Goal: Transaction & Acquisition: Purchase product/service

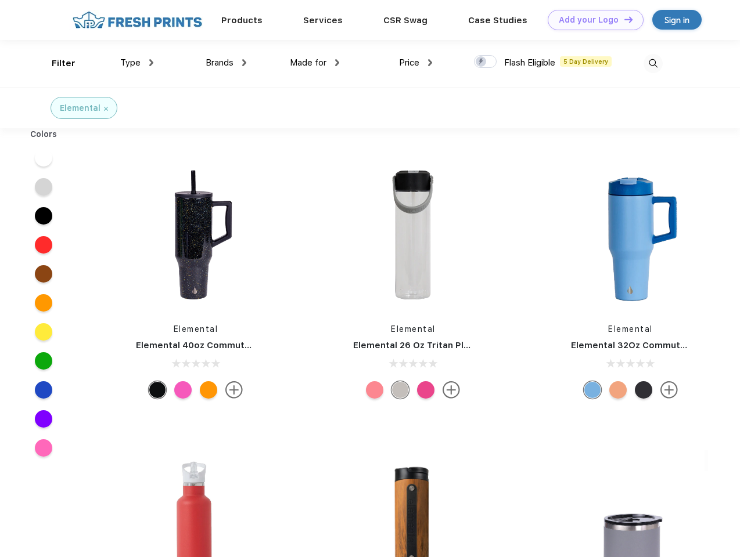
click at [591, 20] on link "Add your Logo Design Tool" at bounding box center [596, 20] width 96 height 20
click at [0, 0] on div "Design Tool" at bounding box center [0, 0] width 0 height 0
click at [623, 19] on link "Add your Logo Design Tool" at bounding box center [596, 20] width 96 height 20
click at [56, 63] on div "Filter" at bounding box center [64, 63] width 24 height 13
click at [137, 63] on span "Type" at bounding box center [130, 62] width 20 height 10
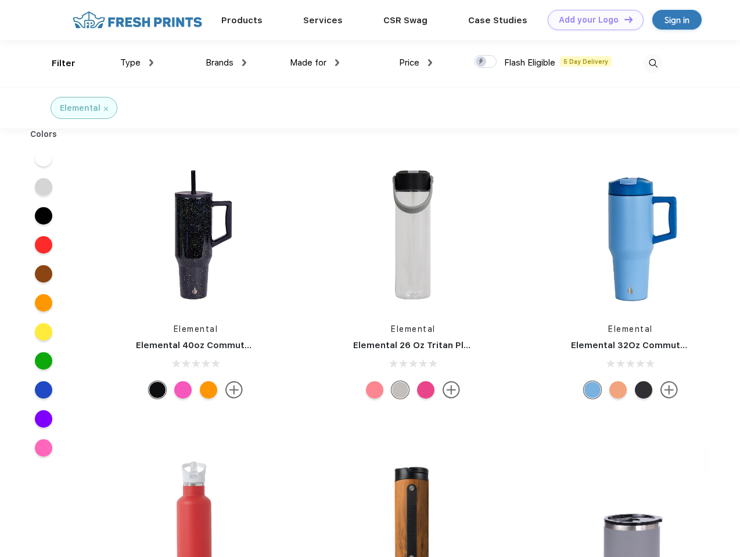
click at [226, 63] on span "Brands" at bounding box center [220, 62] width 28 height 10
click at [315, 63] on span "Made for" at bounding box center [308, 62] width 37 height 10
click at [416, 63] on span "Price" at bounding box center [409, 62] width 20 height 10
click at [485, 62] on div at bounding box center [485, 61] width 23 height 13
click at [481, 62] on input "checkbox" at bounding box center [478, 59] width 8 height 8
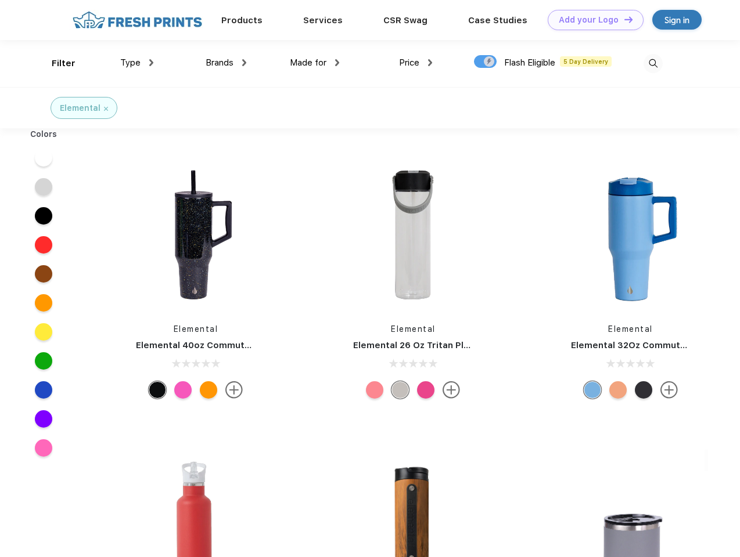
click at [653, 63] on img at bounding box center [652, 63] width 19 height 19
